Goal: Task Accomplishment & Management: Manage account settings

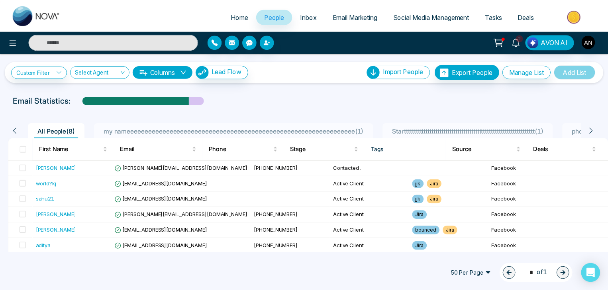
scroll to position [0, 124]
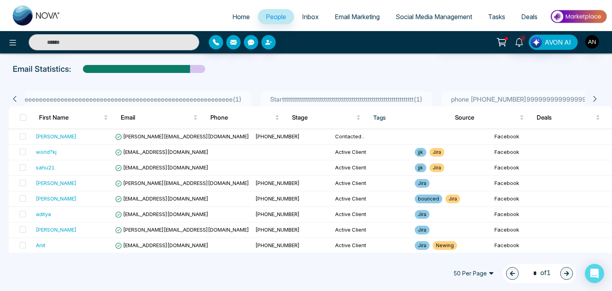
click at [233, 18] on span "Home" at bounding box center [241, 17] width 18 height 8
select select "*"
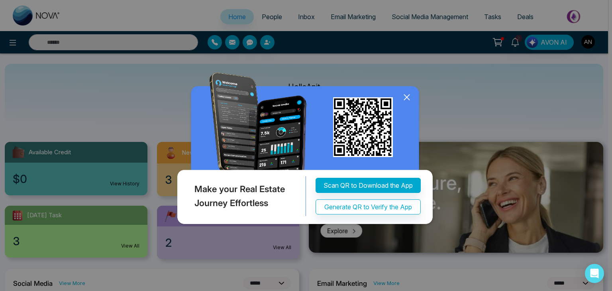
click at [408, 95] on icon at bounding box center [407, 97] width 12 height 12
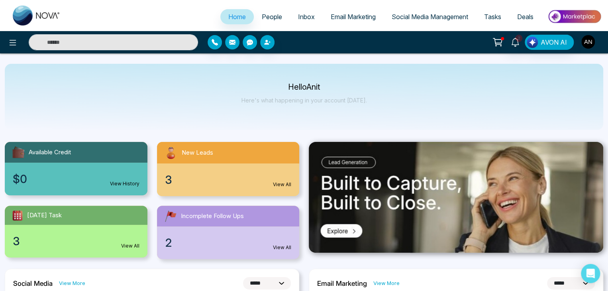
click at [589, 42] on img "button" at bounding box center [589, 42] width 14 height 14
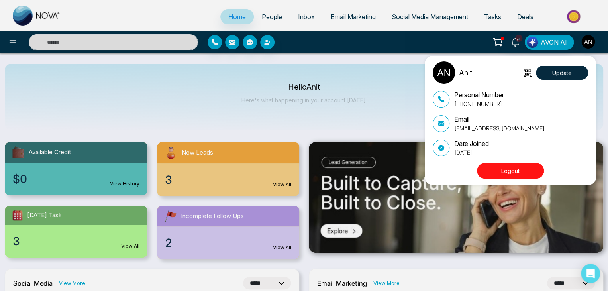
click at [515, 166] on button "Logout" at bounding box center [510, 171] width 67 height 16
